Goal: Task Accomplishment & Management: Complete application form

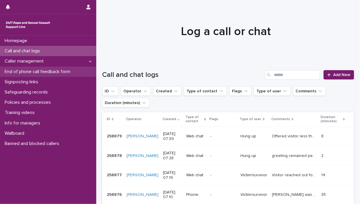
click at [42, 71] on p "End of phone call feedback form" at bounding box center [38, 72] width 73 height 6
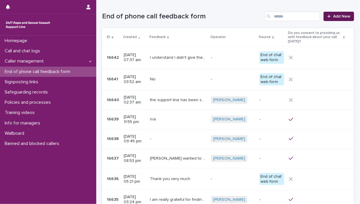
click at [333, 17] on span "Add New" at bounding box center [341, 16] width 17 height 4
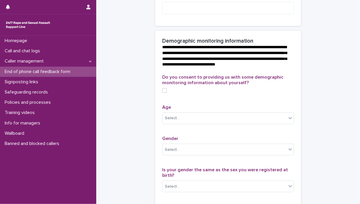
scroll to position [204, 0]
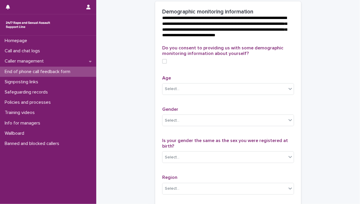
click at [164, 64] on span at bounding box center [164, 61] width 5 height 5
click at [289, 90] on icon at bounding box center [291, 89] width 4 height 2
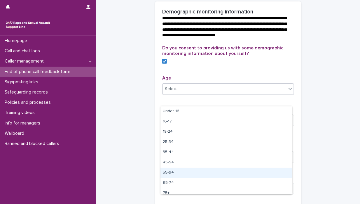
click at [180, 173] on div "55-64" at bounding box center [226, 173] width 131 height 10
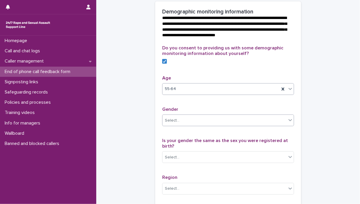
scroll to position [234, 0]
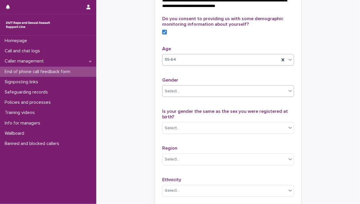
click at [288, 94] on icon at bounding box center [291, 91] width 6 height 6
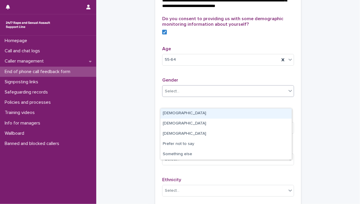
click at [242, 112] on div "[DEMOGRAPHIC_DATA]" at bounding box center [226, 113] width 131 height 10
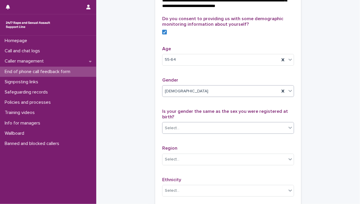
click at [289, 129] on icon at bounding box center [291, 128] width 4 height 2
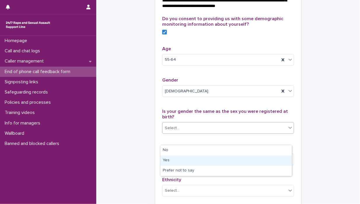
click at [236, 160] on div "Yes" at bounding box center [226, 160] width 131 height 10
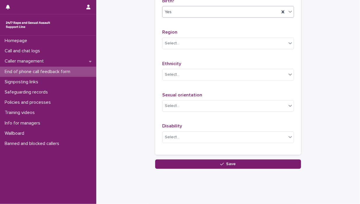
scroll to position [350, 0]
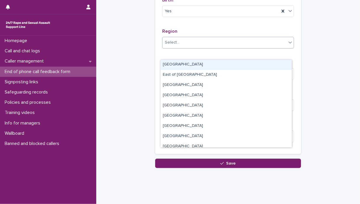
click at [288, 45] on icon at bounding box center [291, 42] width 6 height 6
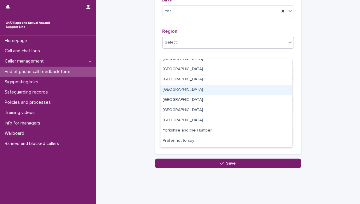
scroll to position [35, 0]
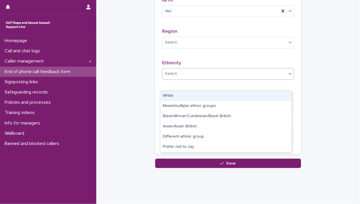
click at [289, 75] on icon at bounding box center [291, 74] width 4 height 2
click at [249, 95] on div "White" at bounding box center [226, 96] width 131 height 10
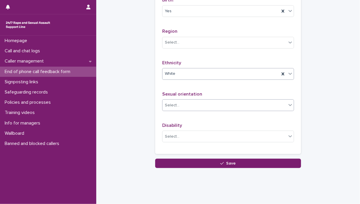
click at [288, 108] on icon at bounding box center [291, 105] width 6 height 6
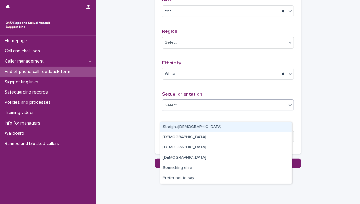
click at [257, 127] on div "Straight/[DEMOGRAPHIC_DATA]" at bounding box center [226, 127] width 131 height 10
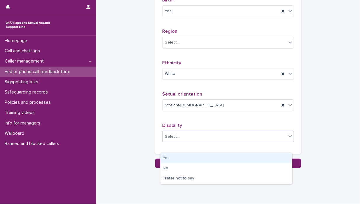
click at [288, 139] on icon at bounding box center [291, 136] width 6 height 6
click at [210, 158] on div "Yes" at bounding box center [226, 158] width 131 height 10
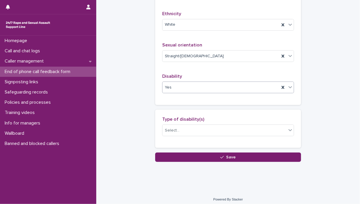
scroll to position [409, 0]
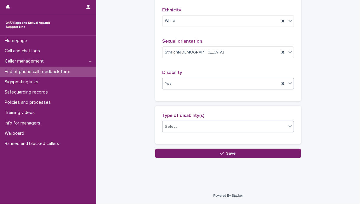
click at [288, 129] on icon at bounding box center [291, 126] width 6 height 6
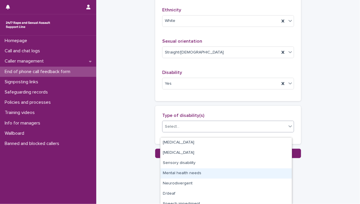
click at [228, 174] on div "Mental health needs" at bounding box center [226, 173] width 131 height 10
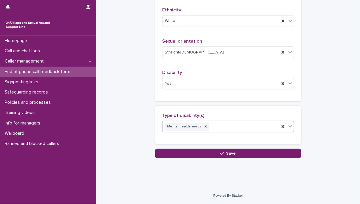
click at [290, 128] on icon at bounding box center [291, 127] width 4 height 2
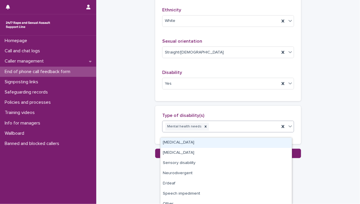
click at [256, 144] on div "[MEDICAL_DATA]" at bounding box center [226, 142] width 131 height 10
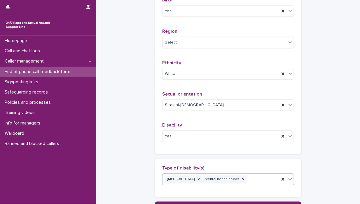
scroll to position [379, 0]
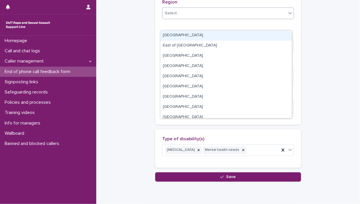
click at [289, 14] on icon at bounding box center [291, 13] width 4 height 2
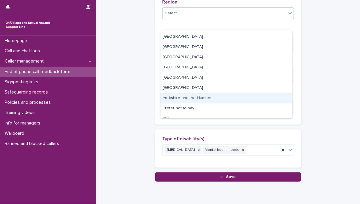
scroll to position [35, 0]
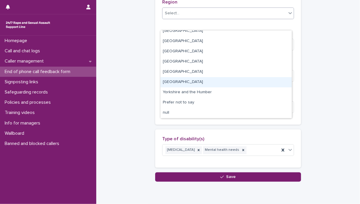
click at [222, 82] on div "[GEOGRAPHIC_DATA]" at bounding box center [226, 82] width 131 height 10
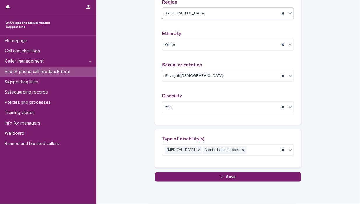
scroll to position [409, 0]
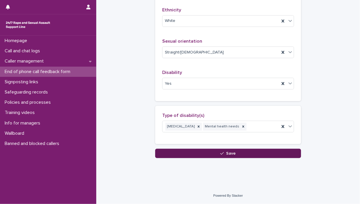
click at [230, 155] on span "Save" at bounding box center [232, 153] width 10 height 4
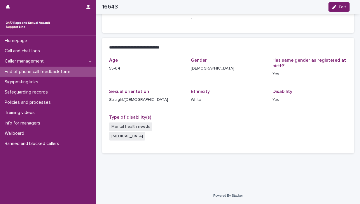
scroll to position [111, 0]
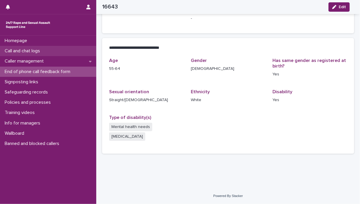
click at [42, 50] on p "Call and chat logs" at bounding box center [23, 51] width 42 height 6
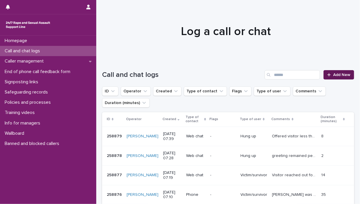
click at [340, 74] on span "Add New" at bounding box center [341, 75] width 17 height 4
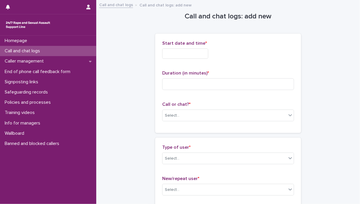
click at [166, 52] on input "text" at bounding box center [185, 53] width 46 height 10
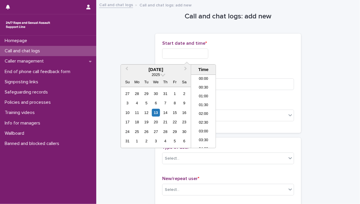
scroll to position [108, 0]
click at [158, 112] on div "13" at bounding box center [156, 113] width 8 height 8
click at [207, 93] on li "07:00" at bounding box center [203, 93] width 25 height 9
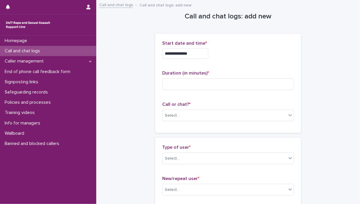
click at [194, 53] on input "**********" at bounding box center [185, 53] width 46 height 10
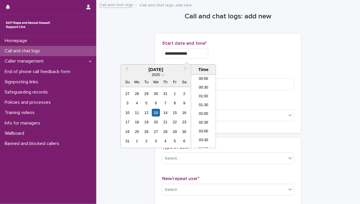
scroll to position [90, 0]
type input "**********"
click at [259, 55] on div "**********" at bounding box center [228, 53] width 132 height 10
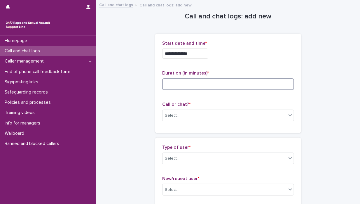
click at [169, 85] on input at bounding box center [228, 84] width 132 height 12
type input "**"
click at [289, 115] on icon at bounding box center [291, 115] width 6 height 6
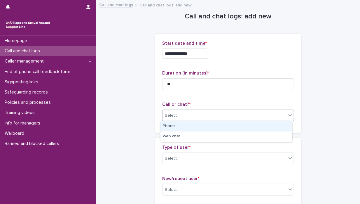
click at [255, 125] on div "Phone" at bounding box center [226, 126] width 131 height 10
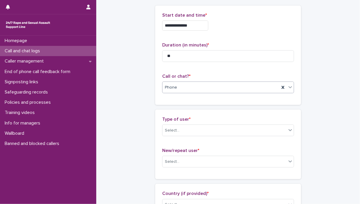
scroll to position [58, 0]
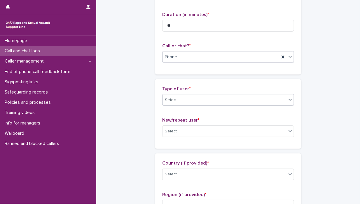
click at [288, 101] on icon at bounding box center [291, 100] width 6 height 6
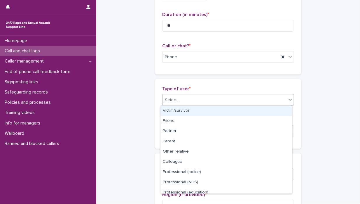
click at [260, 111] on div "Victim/survivor" at bounding box center [226, 111] width 131 height 10
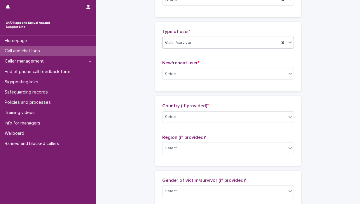
scroll to position [117, 0]
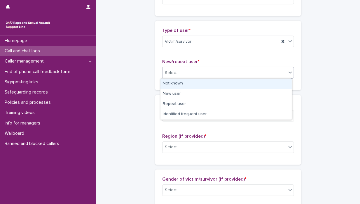
click at [288, 72] on icon at bounding box center [291, 72] width 6 height 6
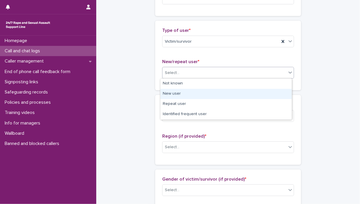
click at [238, 95] on div "New user" at bounding box center [226, 94] width 131 height 10
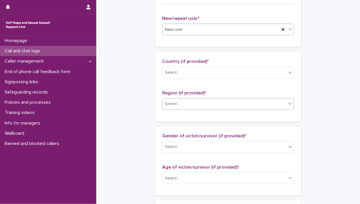
scroll to position [175, 0]
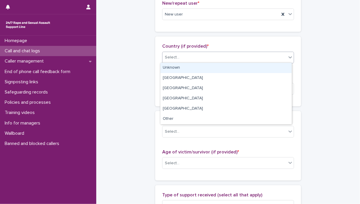
click at [288, 55] on icon at bounding box center [291, 57] width 6 height 6
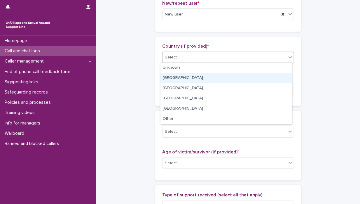
click at [223, 74] on div "[GEOGRAPHIC_DATA]" at bounding box center [226, 78] width 131 height 10
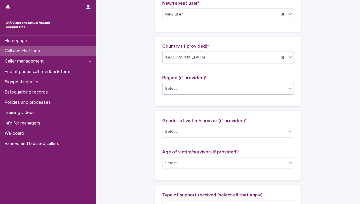
click at [289, 88] on icon at bounding box center [291, 89] width 4 height 2
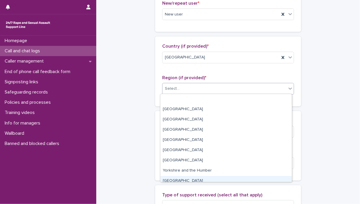
scroll to position [25, 0]
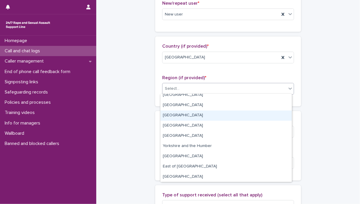
click at [222, 115] on div "[GEOGRAPHIC_DATA]" at bounding box center [226, 115] width 131 height 10
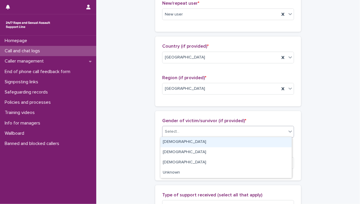
click at [288, 130] on icon at bounding box center [291, 131] width 6 height 6
click at [257, 140] on div "[DEMOGRAPHIC_DATA]" at bounding box center [226, 142] width 131 height 10
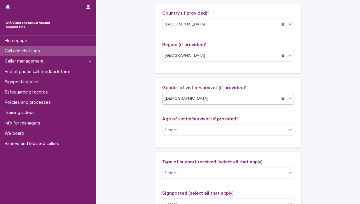
scroll to position [263, 0]
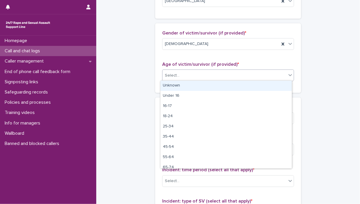
click at [289, 74] on icon at bounding box center [291, 75] width 4 height 2
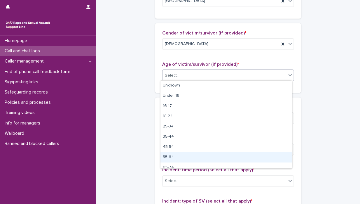
click at [203, 154] on div "55-64" at bounding box center [226, 157] width 131 height 10
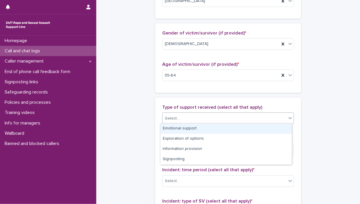
click at [288, 118] on icon at bounding box center [291, 118] width 6 height 6
click at [252, 125] on div "Emotional support" at bounding box center [226, 128] width 131 height 10
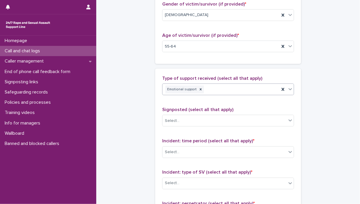
scroll to position [321, 0]
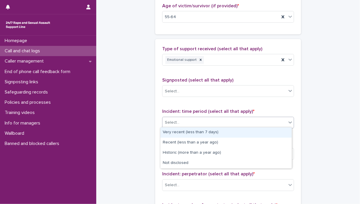
click at [289, 121] on icon at bounding box center [291, 122] width 4 height 2
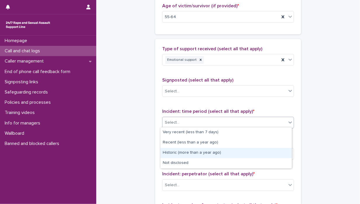
click at [236, 152] on div "Historic (more than a year ago)" at bounding box center [226, 153] width 131 height 10
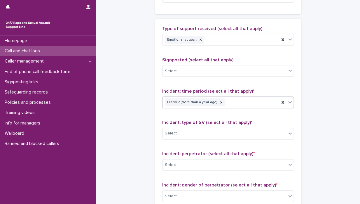
scroll to position [350, 0]
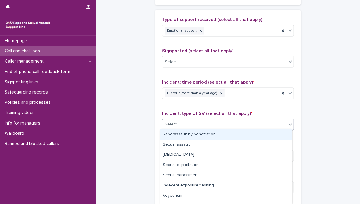
click at [289, 123] on icon at bounding box center [291, 124] width 4 height 2
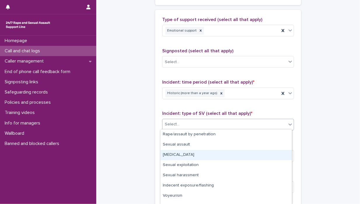
click at [225, 152] on div "[MEDICAL_DATA]" at bounding box center [226, 155] width 131 height 10
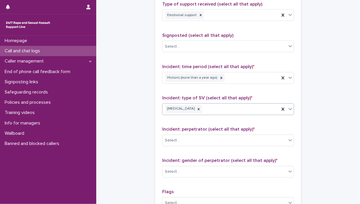
scroll to position [409, 0]
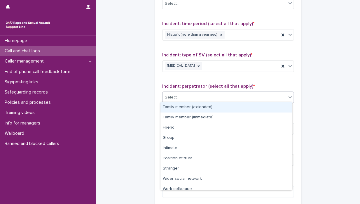
click at [289, 96] on icon at bounding box center [291, 97] width 4 height 2
click at [231, 107] on div "Family member (extended)" at bounding box center [226, 107] width 131 height 10
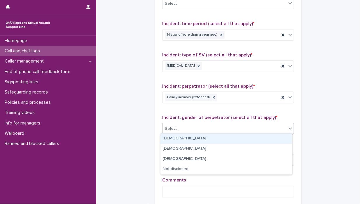
click at [288, 126] on icon at bounding box center [291, 129] width 6 height 6
click at [247, 137] on div "[DEMOGRAPHIC_DATA]" at bounding box center [226, 138] width 131 height 10
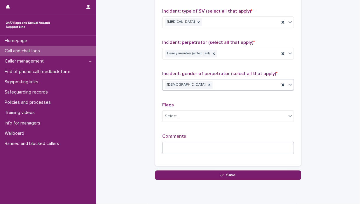
scroll to position [467, 0]
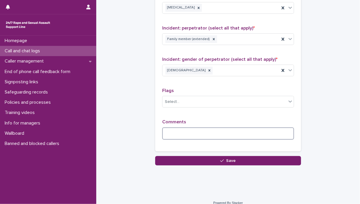
click at [165, 132] on textarea at bounding box center [228, 133] width 132 height 13
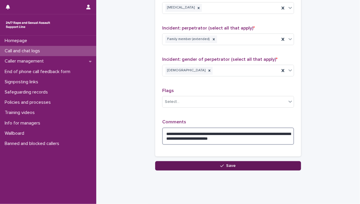
type textarea "**********"
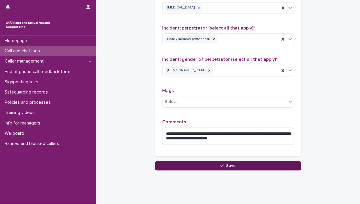
click at [228, 163] on span "Save" at bounding box center [232, 165] width 10 height 4
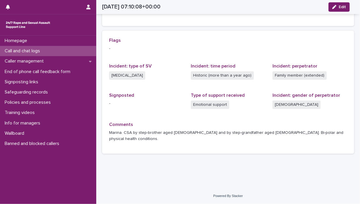
scroll to position [106, 0]
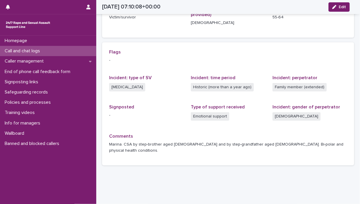
click at [54, 52] on div "Call and chat logs" at bounding box center [48, 51] width 96 height 10
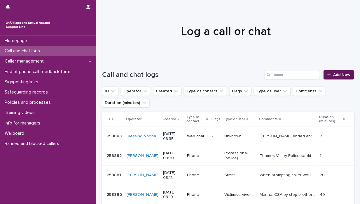
click at [341, 75] on span "Add New" at bounding box center [341, 75] width 17 height 4
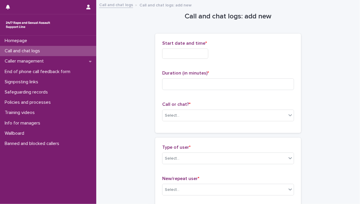
click at [166, 53] on input "text" at bounding box center [185, 53] width 46 height 10
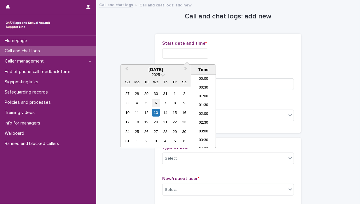
scroll to position [117, 0]
click at [156, 111] on div "13" at bounding box center [156, 113] width 8 height 8
click at [208, 111] on li "08:30" at bounding box center [203, 111] width 25 height 9
click at [192, 53] on input "**********" at bounding box center [185, 53] width 46 height 10
type input "**********"
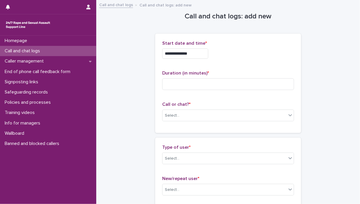
click at [247, 74] on p "Duration (in minutes) *" at bounding box center [228, 73] width 132 height 6
click at [169, 81] on input at bounding box center [228, 84] width 132 height 12
type input "*"
click at [290, 116] on icon at bounding box center [291, 115] width 6 height 6
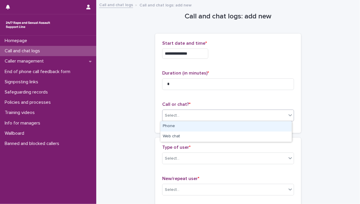
click at [252, 128] on div "Phone" at bounding box center [226, 126] width 131 height 10
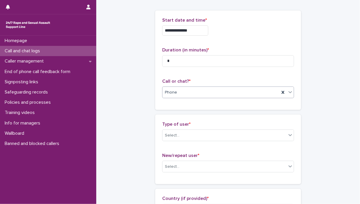
scroll to position [58, 0]
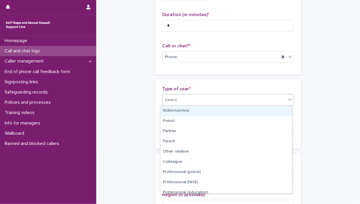
click at [289, 100] on icon at bounding box center [291, 100] width 6 height 6
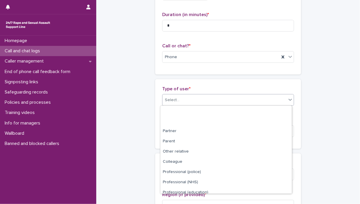
scroll to position [65, 0]
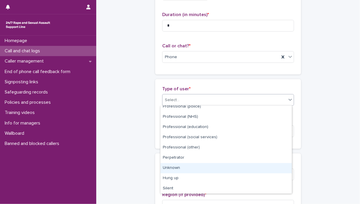
click at [199, 166] on div "Unknown" at bounding box center [226, 168] width 131 height 10
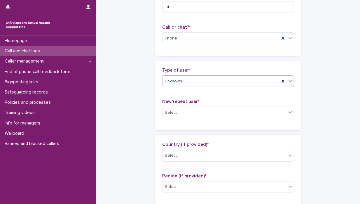
scroll to position [117, 0]
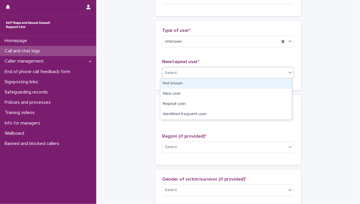
click at [288, 72] on icon at bounding box center [291, 72] width 6 height 6
click at [242, 84] on div "Not known" at bounding box center [226, 84] width 131 height 10
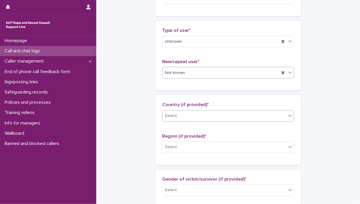
click at [289, 114] on icon at bounding box center [291, 116] width 6 height 6
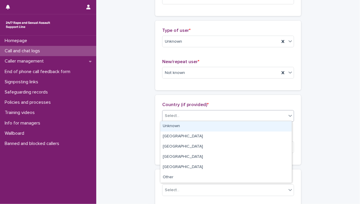
click at [221, 125] on div "Unknown" at bounding box center [226, 126] width 131 height 10
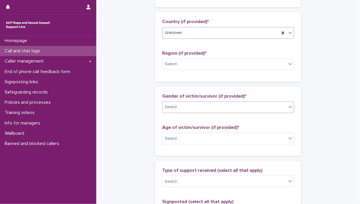
scroll to position [204, 0]
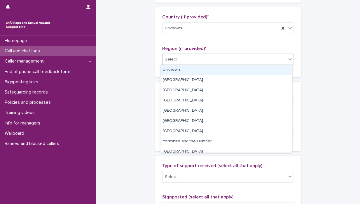
click at [288, 58] on icon at bounding box center [291, 59] width 6 height 6
click at [251, 68] on div "Unknown" at bounding box center [226, 70] width 131 height 10
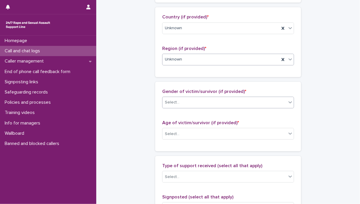
click at [289, 100] on icon at bounding box center [291, 102] width 6 height 6
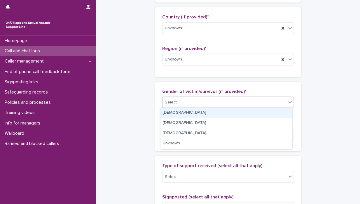
click at [239, 112] on div "[DEMOGRAPHIC_DATA]" at bounding box center [226, 113] width 131 height 10
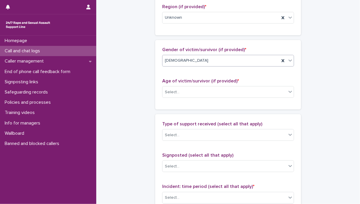
scroll to position [263, 0]
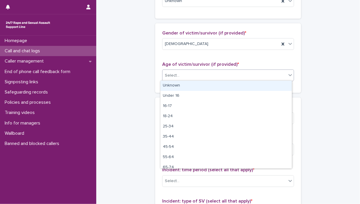
click at [289, 75] on icon at bounding box center [291, 75] width 4 height 2
click at [236, 86] on div "Unknown" at bounding box center [226, 86] width 131 height 10
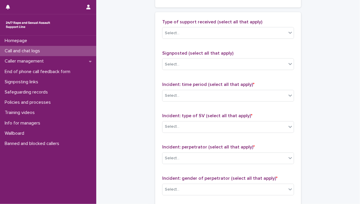
scroll to position [350, 0]
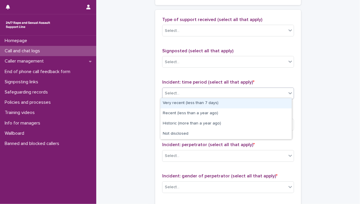
click at [288, 91] on icon at bounding box center [291, 93] width 6 height 6
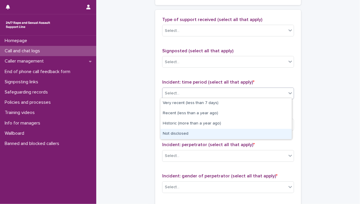
click at [237, 134] on div "Not disclosed" at bounding box center [226, 134] width 131 height 10
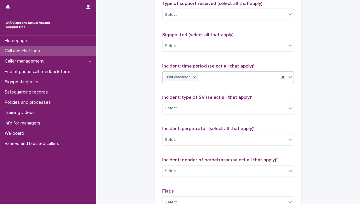
scroll to position [379, 0]
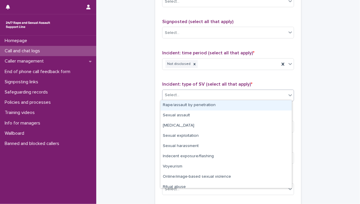
click at [289, 94] on icon at bounding box center [291, 95] width 4 height 2
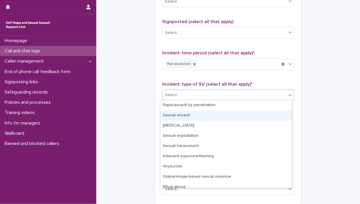
scroll to position [15, 0]
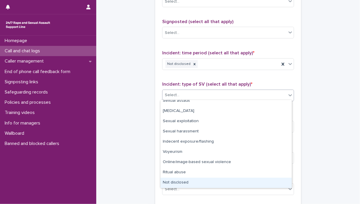
click at [233, 180] on div "Not disclosed" at bounding box center [226, 182] width 131 height 10
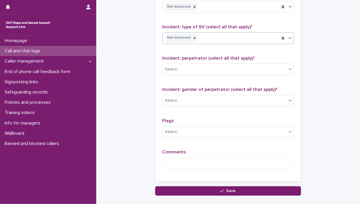
scroll to position [438, 0]
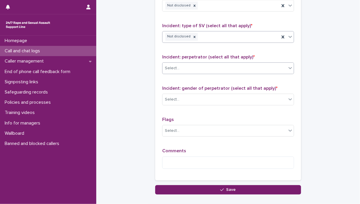
click at [289, 67] on icon at bounding box center [291, 68] width 4 height 2
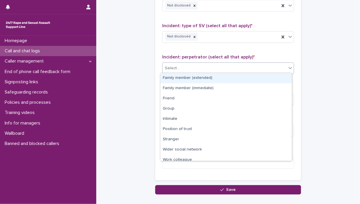
scroll to position [25, 0]
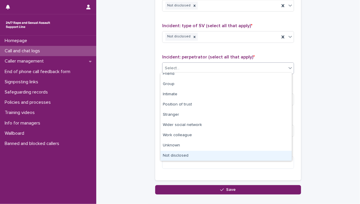
click at [196, 155] on div "Not disclosed" at bounding box center [226, 156] width 131 height 10
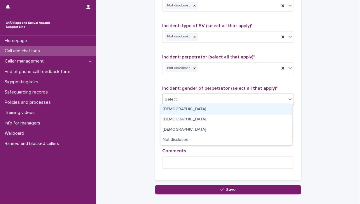
click at [289, 96] on icon at bounding box center [291, 99] width 6 height 6
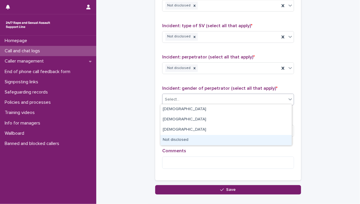
click at [236, 140] on div "Not disclosed" at bounding box center [226, 140] width 131 height 10
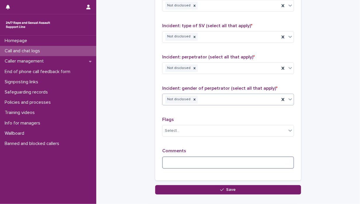
click at [169, 158] on textarea at bounding box center [228, 162] width 132 height 13
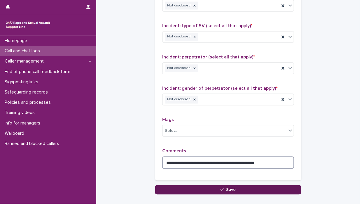
type textarea "**********"
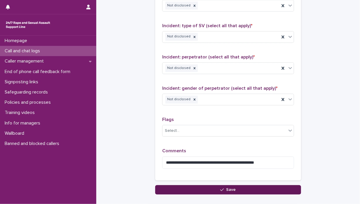
click at [227, 188] on span "Save" at bounding box center [232, 190] width 10 height 4
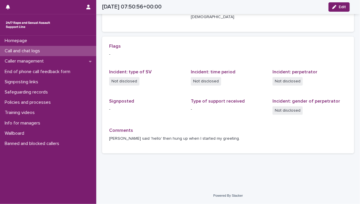
scroll to position [106, 0]
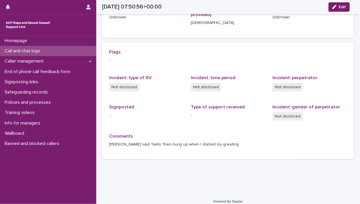
click at [56, 50] on div "Call and chat logs" at bounding box center [48, 51] width 96 height 10
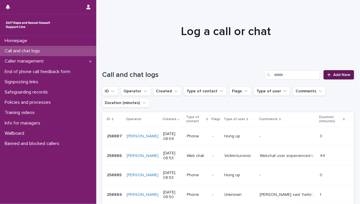
click at [335, 73] on span "Add New" at bounding box center [341, 75] width 17 height 4
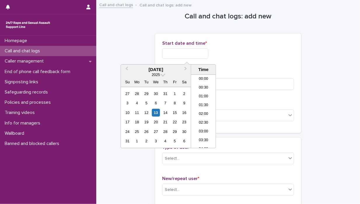
click at [166, 53] on input "text" at bounding box center [185, 53] width 46 height 10
click at [157, 111] on div "13" at bounding box center [156, 113] width 8 height 8
click at [207, 101] on li "08:30" at bounding box center [203, 102] width 25 height 9
click at [193, 52] on input "**********" at bounding box center [185, 53] width 46 height 10
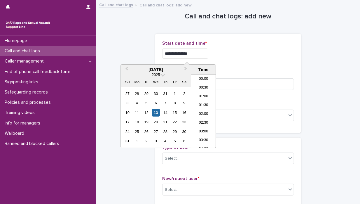
scroll to position [117, 0]
type input "**********"
click at [235, 53] on div "**********" at bounding box center [228, 53] width 132 height 10
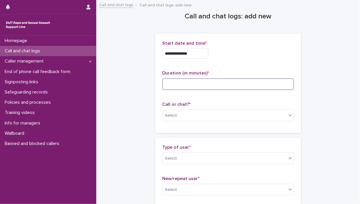
click at [170, 85] on input at bounding box center [228, 84] width 132 height 12
type input "*"
click at [289, 115] on icon at bounding box center [291, 115] width 4 height 2
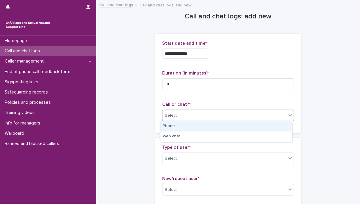
click at [272, 126] on div "Phone" at bounding box center [226, 126] width 131 height 10
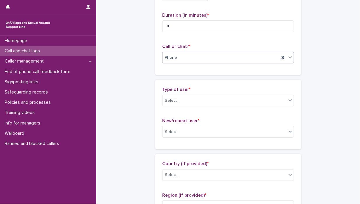
scroll to position [58, 0]
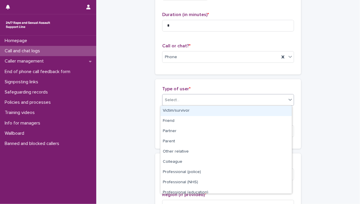
click at [289, 99] on icon at bounding box center [291, 100] width 4 height 2
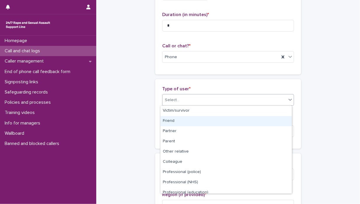
scroll to position [65, 0]
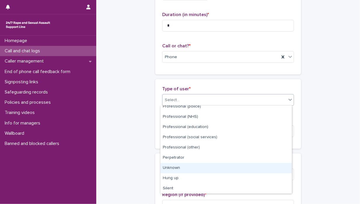
click at [236, 166] on div "Unknown" at bounding box center [226, 168] width 131 height 10
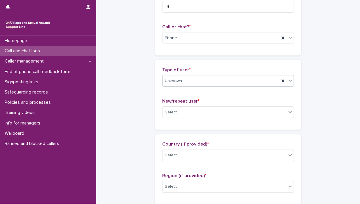
scroll to position [88, 0]
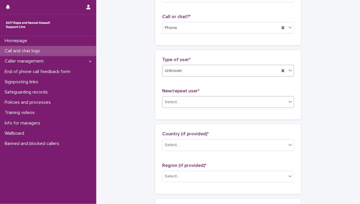
click at [289, 102] on icon at bounding box center [291, 102] width 4 height 2
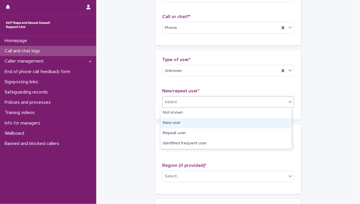
click at [246, 123] on div "New user" at bounding box center [226, 123] width 131 height 10
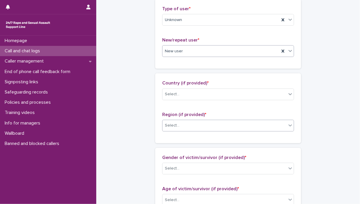
scroll to position [146, 0]
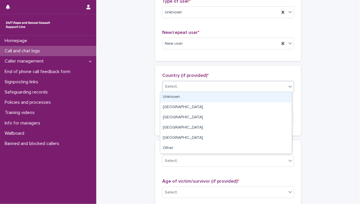
click at [288, 85] on icon at bounding box center [291, 86] width 6 height 6
click at [262, 94] on div "Unknown" at bounding box center [226, 97] width 131 height 10
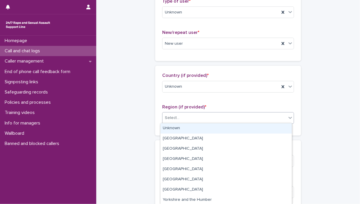
click at [288, 116] on icon at bounding box center [291, 118] width 6 height 6
click at [254, 128] on div "Unknown" at bounding box center [226, 128] width 131 height 10
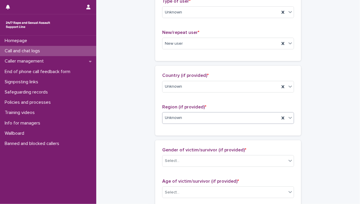
scroll to position [204, 0]
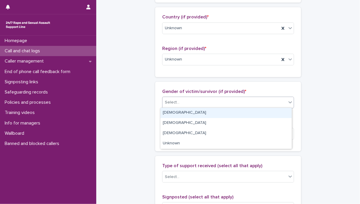
drag, startPoint x: 290, startPoint y: 101, endPoint x: 275, endPoint y: 105, distance: 15.4
click at [288, 101] on icon at bounding box center [291, 102] width 6 height 6
click at [259, 110] on div "[DEMOGRAPHIC_DATA]" at bounding box center [226, 113] width 131 height 10
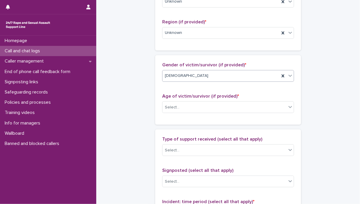
scroll to position [263, 0]
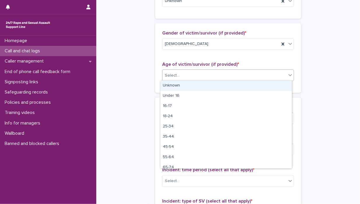
click at [288, 73] on icon at bounding box center [291, 75] width 6 height 6
click at [263, 84] on div "Unknown" at bounding box center [226, 86] width 131 height 10
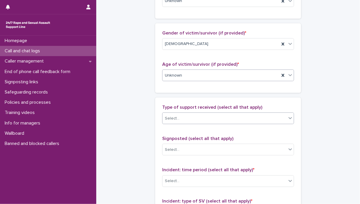
click at [288, 117] on icon at bounding box center [291, 118] width 6 height 6
click at [332, 123] on div "**********" at bounding box center [228, 54] width 252 height 632
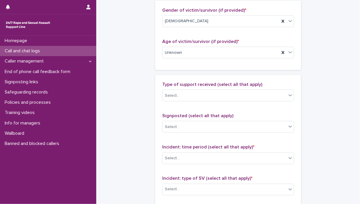
scroll to position [321, 0]
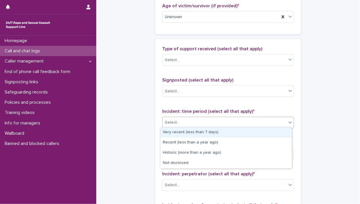
click at [289, 120] on icon at bounding box center [291, 122] width 6 height 6
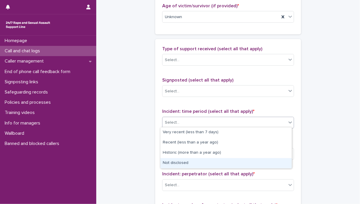
click at [223, 165] on div "Not disclosed" at bounding box center [226, 163] width 131 height 10
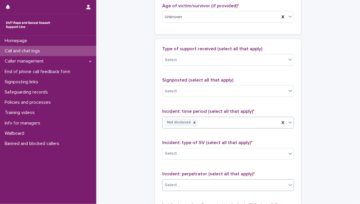
scroll to position [379, 0]
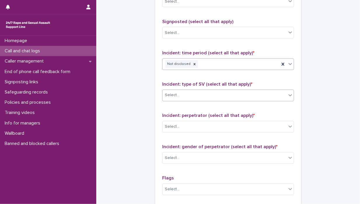
click at [290, 93] on icon at bounding box center [291, 95] width 6 height 6
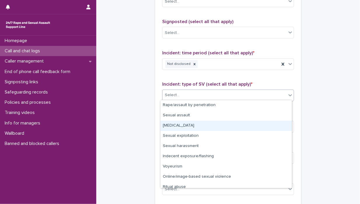
scroll to position [15, 0]
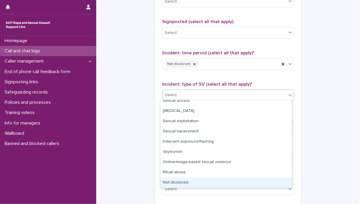
click at [227, 182] on div "Not disclosed" at bounding box center [226, 182] width 131 height 10
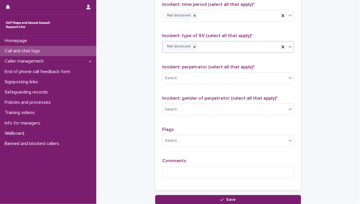
scroll to position [438, 0]
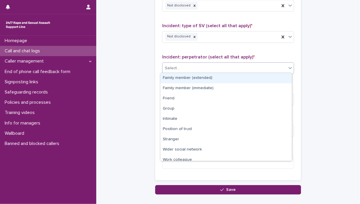
click at [288, 66] on icon at bounding box center [291, 68] width 6 height 6
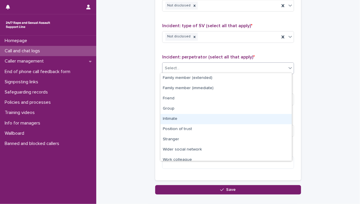
scroll to position [25, 0]
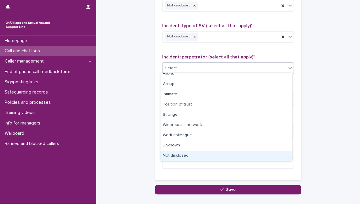
click at [222, 154] on div "Not disclosed" at bounding box center [226, 156] width 131 height 10
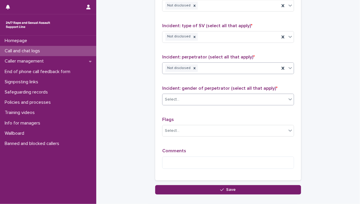
click at [288, 97] on icon at bounding box center [291, 99] width 6 height 6
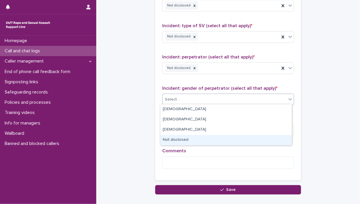
click at [241, 140] on div "Not disclosed" at bounding box center [226, 140] width 131 height 10
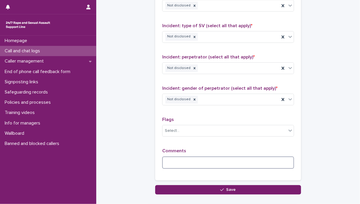
click at [166, 163] on textarea at bounding box center [228, 162] width 132 height 13
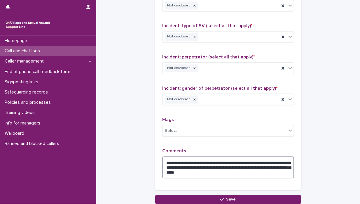
scroll to position [467, 0]
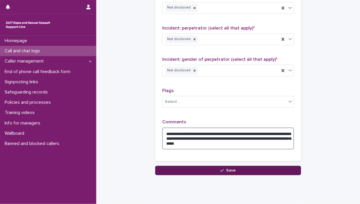
type textarea "**********"
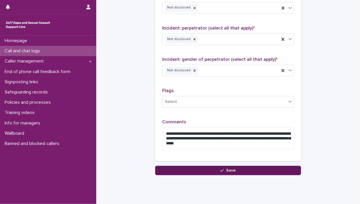
click at [231, 168] on span "Save" at bounding box center [232, 170] width 10 height 4
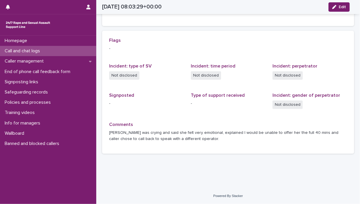
scroll to position [112, 0]
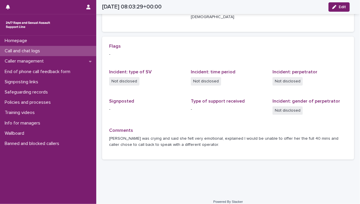
click at [45, 50] on p "Call and chat logs" at bounding box center [23, 51] width 42 height 6
